Goal: Task Accomplishment & Management: Complete application form

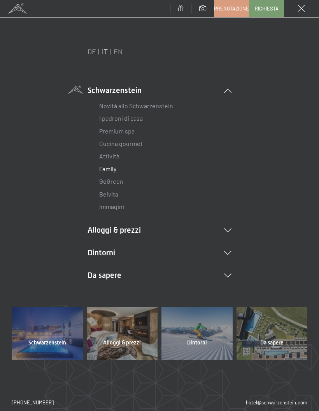
click at [138, 143] on link "Cucina gourmet" at bounding box center [121, 143] width 44 height 7
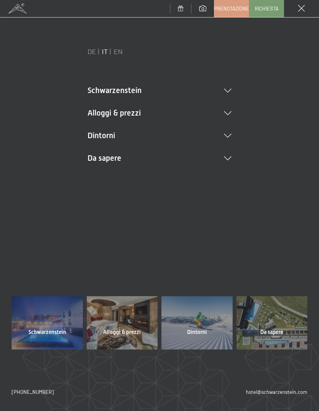
click at [231, 112] on icon at bounding box center [227, 113] width 7 height 4
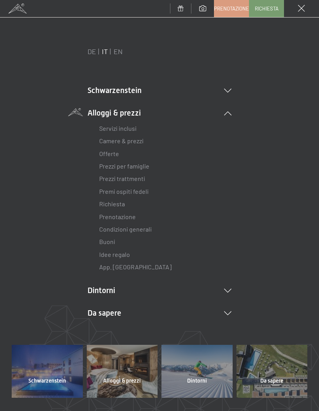
click at [223, 113] on li "Alloggi & prezzi Servizi inclusi Camere & prezzi Lista Offerte Lista Prezzi per…" at bounding box center [160, 191] width 144 height 166
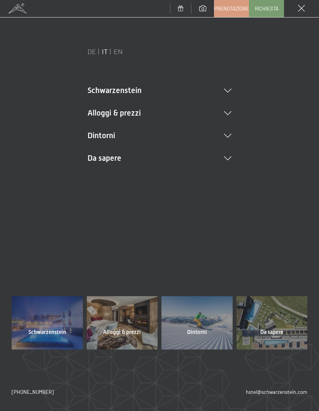
click at [228, 113] on icon at bounding box center [227, 113] width 7 height 4
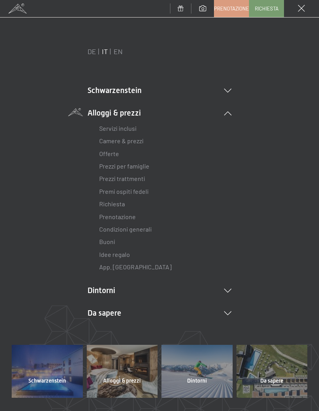
click at [143, 142] on link "Camere & prezzi" at bounding box center [121, 140] width 44 height 7
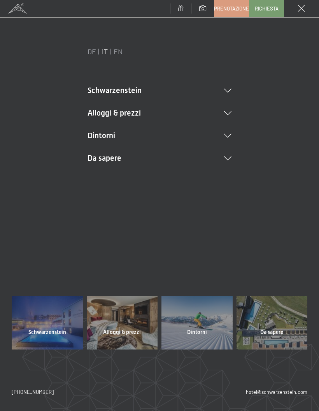
click at [229, 109] on li "Alloggi & prezzi Servizi inclusi Camere & prezzi Lista Offerte Lista Prezzi per…" at bounding box center [160, 113] width 144 height 11
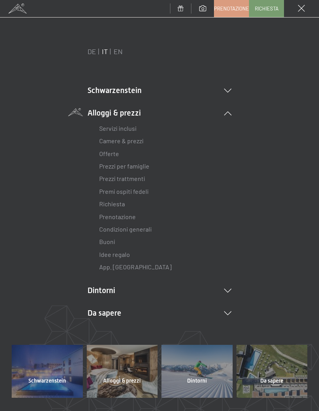
click at [144, 178] on link "Prezzi trattmenti" at bounding box center [122, 178] width 46 height 7
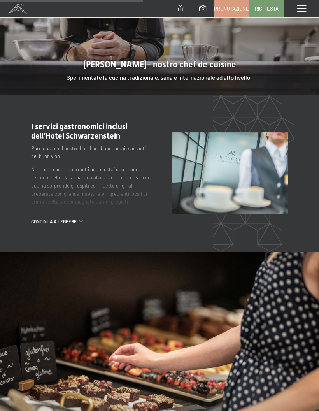
scroll to position [784, 0]
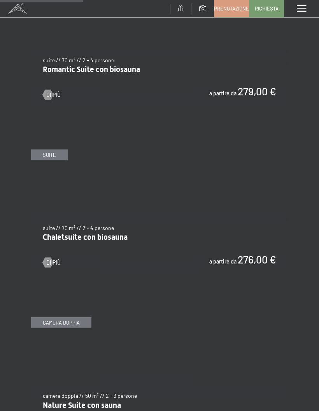
scroll to position [778, 0]
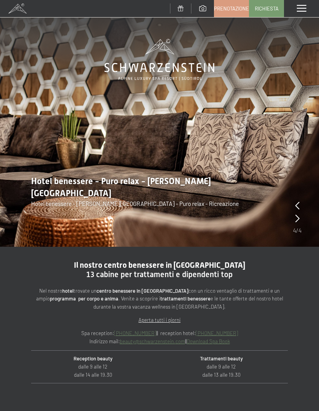
click at [269, 13] on link "Richiesta" at bounding box center [267, 8] width 34 height 16
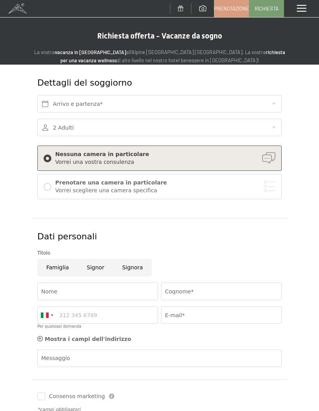
click at [272, 12] on link "Richiesta" at bounding box center [267, 8] width 34 height 16
click at [275, 102] on input "text" at bounding box center [159, 104] width 245 height 18
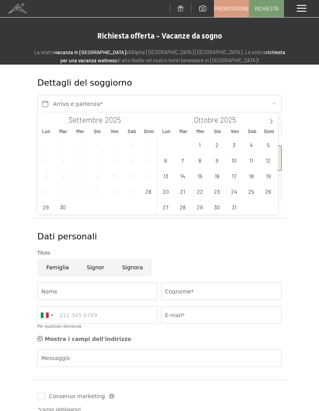
click at [273, 122] on icon at bounding box center [271, 121] width 5 height 5
click at [272, 121] on icon at bounding box center [271, 121] width 5 height 5
click at [252, 190] on span "27" at bounding box center [251, 191] width 15 height 15
type input "Sab. 27/12/2025"
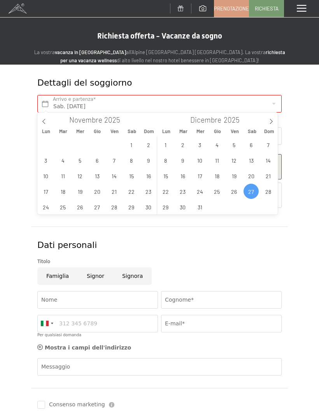
click at [272, 119] on icon at bounding box center [271, 121] width 5 height 5
type input "2026"
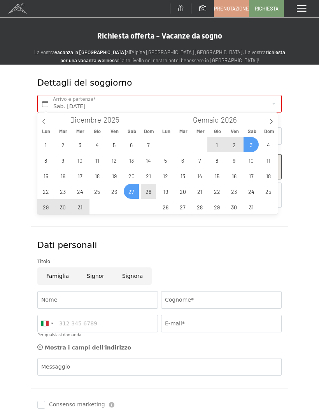
click at [252, 144] on span "3" at bounding box center [251, 144] width 15 height 15
type input "Sab. 27/12/2025 - Sab. 03/01/2026"
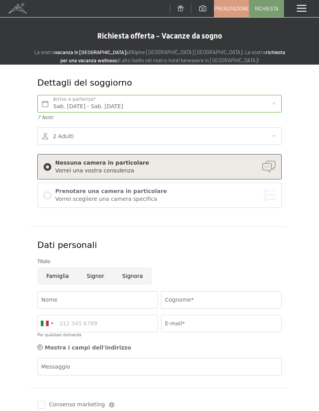
click at [270, 133] on div at bounding box center [159, 136] width 245 height 18
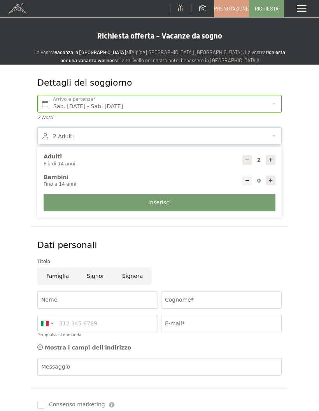
click at [269, 179] on icon at bounding box center [270, 180] width 5 height 5
type input "1"
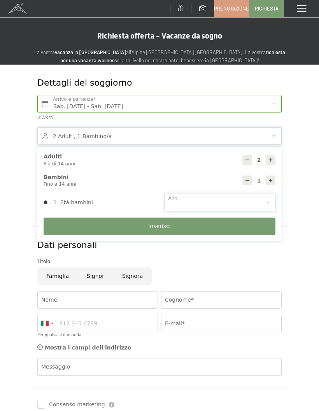
click at [266, 199] on select "0 1 2 3 4 5 6 7 8 9 10 11 12 13 14" at bounding box center [220, 203] width 111 height 18
select select "9"
click at [239, 224] on button "Inserisci" at bounding box center [160, 227] width 232 height 18
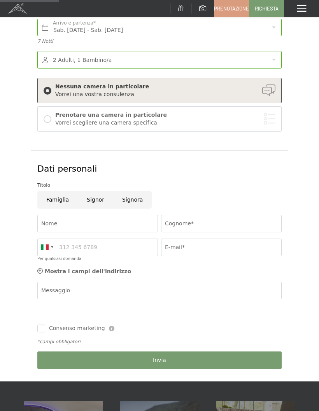
scroll to position [80, 0]
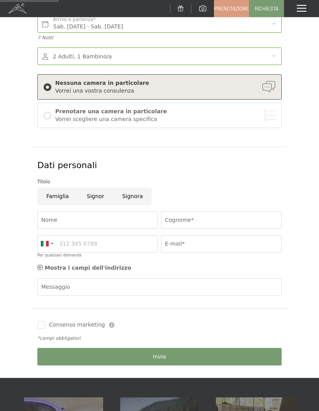
click at [62, 197] on input "Famiglia" at bounding box center [57, 197] width 41 height 18
radio input "true"
click at [83, 216] on input "Nome" at bounding box center [97, 221] width 121 height 18
type input "Michele"
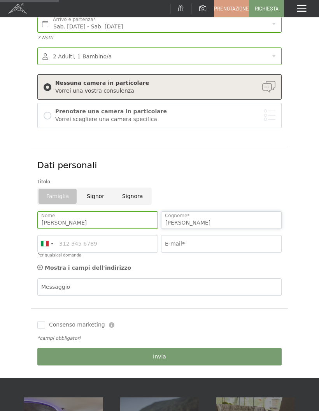
type input "Zizza"
click at [133, 232] on span "Consenso marketing*" at bounding box center [113, 228] width 59 height 8
click at [80, 232] on input "Consenso marketing*" at bounding box center [76, 228] width 8 height 8
click at [130, 232] on span "Consenso marketing*" at bounding box center [113, 228] width 59 height 8
click at [80, 232] on input "Consenso marketing*" at bounding box center [76, 228] width 8 height 8
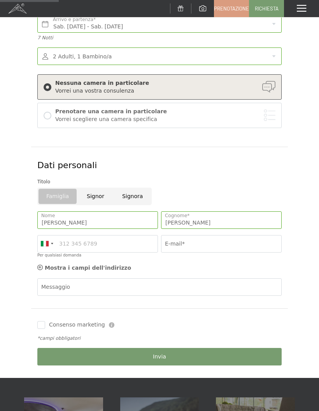
click at [87, 232] on span "Consenso marketing*" at bounding box center [113, 228] width 59 height 8
click at [80, 232] on input "Consenso marketing*" at bounding box center [76, 228] width 8 height 8
checkbox input "false"
click at [208, 243] on input "E-mail*" at bounding box center [221, 244] width 121 height 18
type input "michelezizza82@gmail.com"
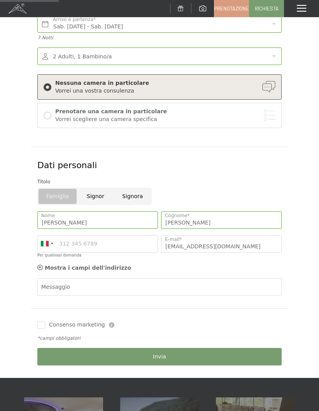
click at [129, 232] on span "Consenso marketing*" at bounding box center [113, 228] width 59 height 8
click at [80, 232] on input "Consenso marketing*" at bounding box center [76, 228] width 8 height 8
click at [132, 232] on span "Consenso marketing*" at bounding box center [113, 228] width 59 height 8
click at [80, 232] on input "Consenso marketing*" at bounding box center [76, 228] width 8 height 8
checkbox input "false"
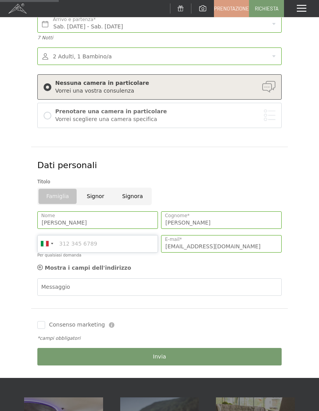
click at [81, 238] on input "Per qualsiasi domanda" at bounding box center [97, 244] width 121 height 18
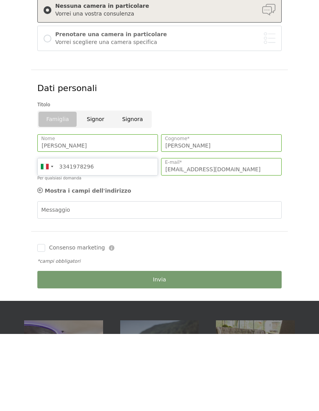
type input "3341978296"
click at [47, 321] on label "Consenso marketing" at bounding box center [75, 325] width 60 height 8
click at [45, 321] on input "Consenso marketing" at bounding box center [41, 325] width 8 height 8
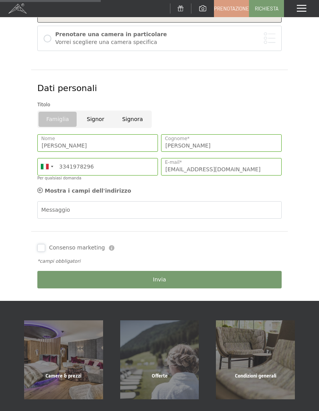
click at [44, 247] on input "Consenso marketing" at bounding box center [41, 248] width 8 height 8
click at [41, 244] on input "Consenso marketing" at bounding box center [41, 248] width 8 height 8
checkbox input "false"
click at [261, 280] on button "Invia" at bounding box center [159, 280] width 245 height 18
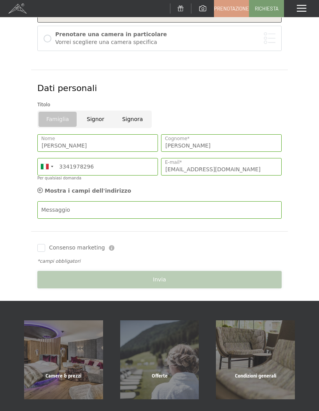
scroll to position [0, 0]
